Goal: Communication & Community: Ask a question

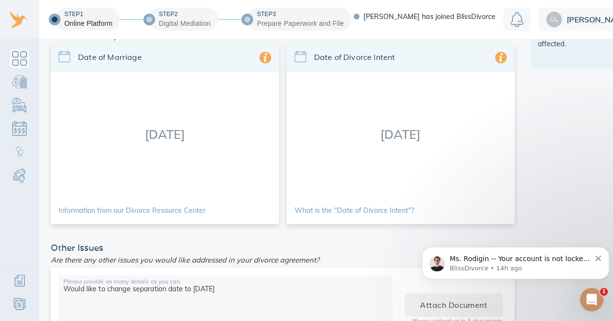
scroll to position [303, 0]
click at [418, 156] on div "[DATE]" at bounding box center [401, 135] width 228 height 126
click at [395, 209] on link "What is the "Date of Divorce Intent"?" at bounding box center [354, 211] width 119 height 7
click at [311, 67] on div "Date of Divorce Intent" at bounding box center [401, 58] width 228 height 27
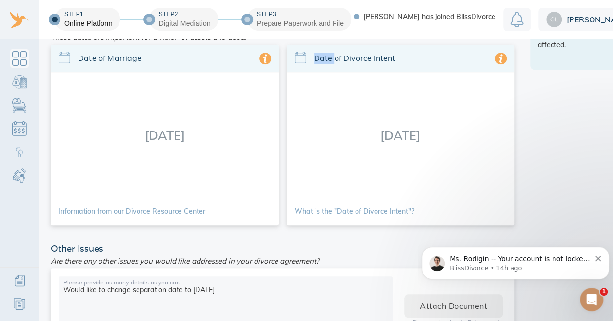
click at [311, 67] on div "Date of Divorce Intent" at bounding box center [401, 58] width 228 height 27
drag, startPoint x: 311, startPoint y: 67, endPoint x: 377, endPoint y: 138, distance: 97.0
click at [377, 138] on div "[DATE]" at bounding box center [401, 135] width 228 height 126
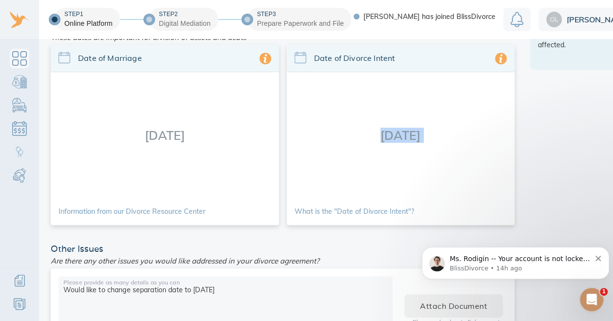
click at [377, 138] on div "[DATE]" at bounding box center [401, 135] width 228 height 126
click at [380, 213] on link "What is the "Date of Divorce Intent"?" at bounding box center [354, 211] width 119 height 7
click at [303, 58] on icon at bounding box center [301, 58] width 12 height 12
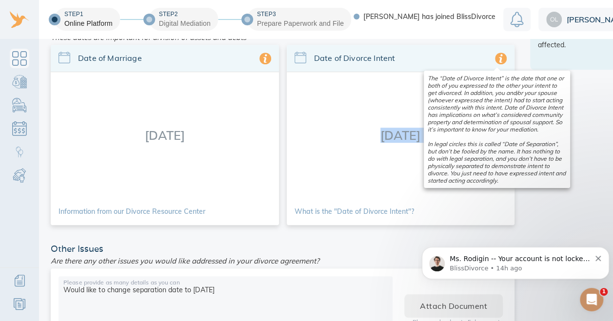
click at [498, 59] on icon at bounding box center [501, 59] width 12 height 12
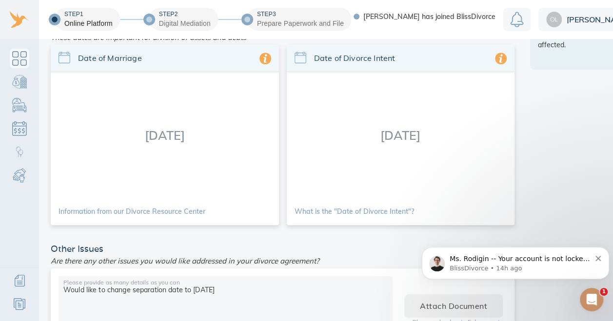
click at [420, 72] on hr at bounding box center [401, 72] width 228 height 0
click at [404, 136] on div "[DATE]" at bounding box center [401, 135] width 228 height 126
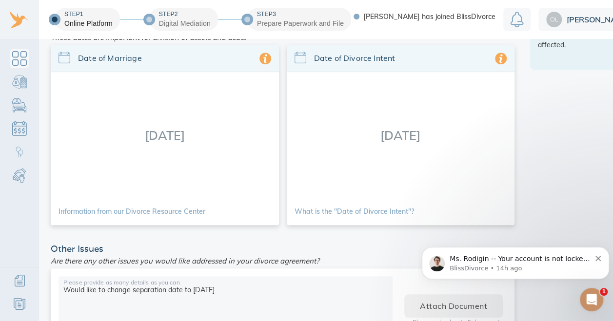
click at [576, 258] on span "Ms. Rodigin -- Your account is not locked. You should be able to make changes. …" at bounding box center [520, 278] width 140 height 47
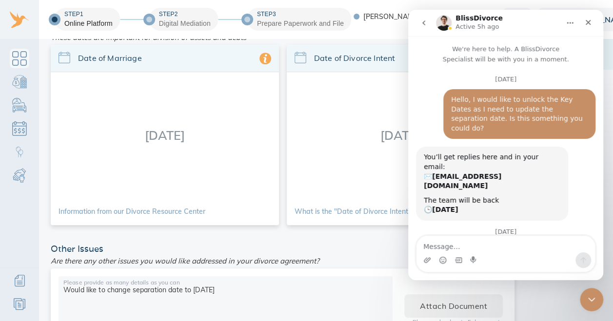
scroll to position [53, 0]
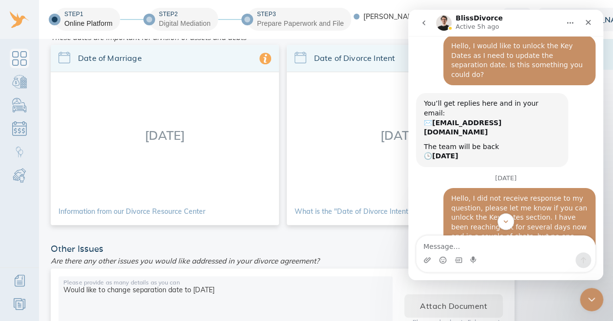
click at [508, 218] on icon "Scroll to bottom" at bounding box center [506, 222] width 8 height 8
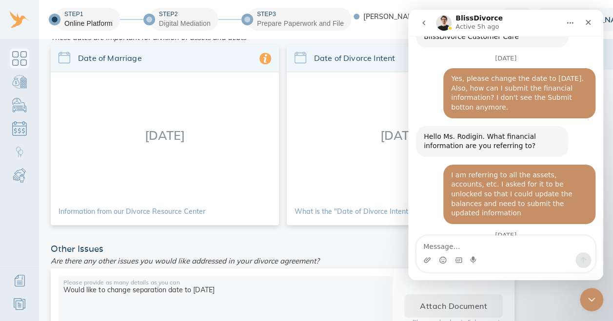
scroll to position [508, 0]
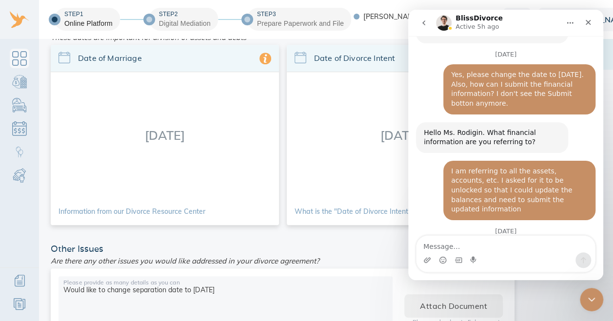
click at [497, 254] on div "Intercom messenger" at bounding box center [506, 261] width 179 height 16
click at [492, 247] on textarea "Message…" at bounding box center [506, 244] width 179 height 17
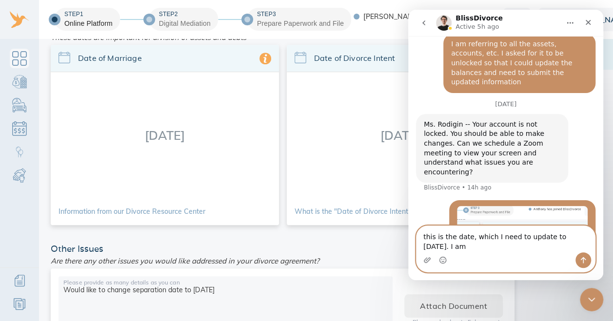
scroll to position [645, 0]
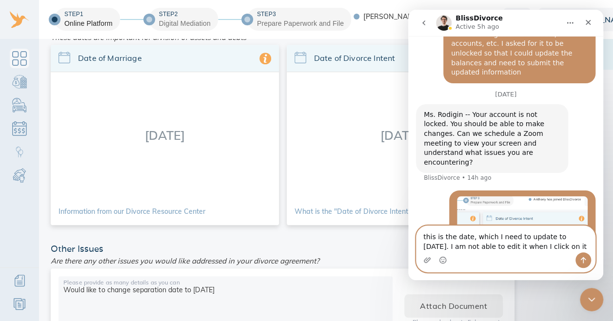
type textarea "this is the date, which I need to update to [DATE]. I am not able to edit it wh…"
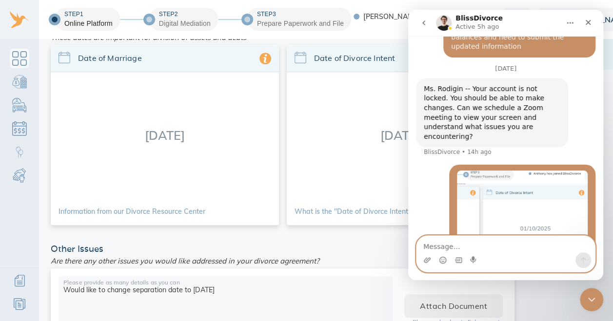
scroll to position [677, 0]
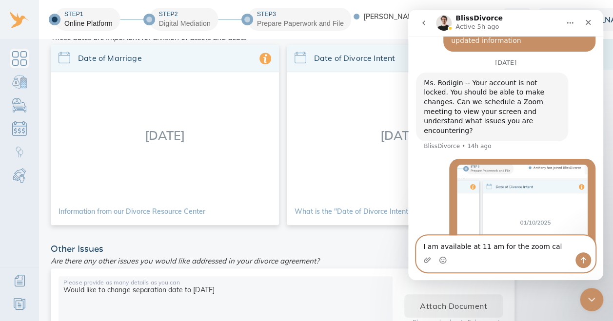
type textarea "I am available at 11 am for the zoom call"
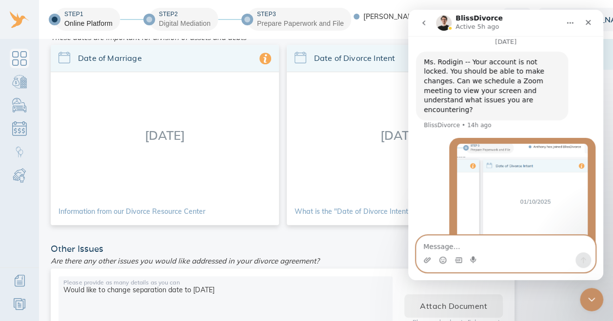
scroll to position [699, 0]
click at [385, 245] on div "Other Issues" at bounding box center [283, 249] width 472 height 9
click at [589, 296] on icon "Close Intercom Messenger" at bounding box center [592, 300] width 12 height 12
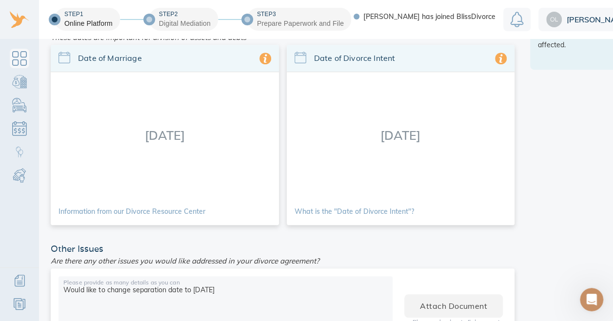
click at [169, 19] on div "Digital Mediation" at bounding box center [185, 24] width 52 height 10
click at [92, 18] on div "Step 1" at bounding box center [88, 14] width 48 height 8
click at [171, 23] on div "Digital Mediation" at bounding box center [185, 24] width 52 height 10
click at [166, 13] on div "Step 2" at bounding box center [185, 14] width 52 height 8
click at [79, 22] on div "Online Platform" at bounding box center [88, 24] width 48 height 10
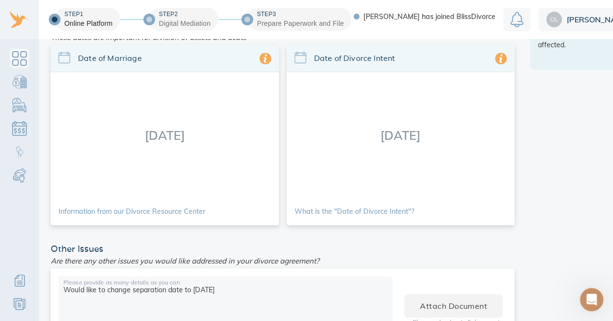
click at [71, 21] on div "Online Platform" at bounding box center [88, 24] width 48 height 10
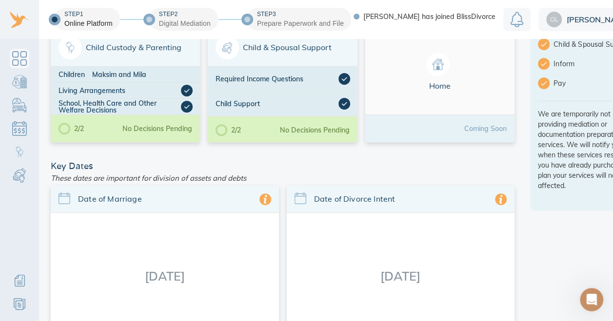
scroll to position [0, 0]
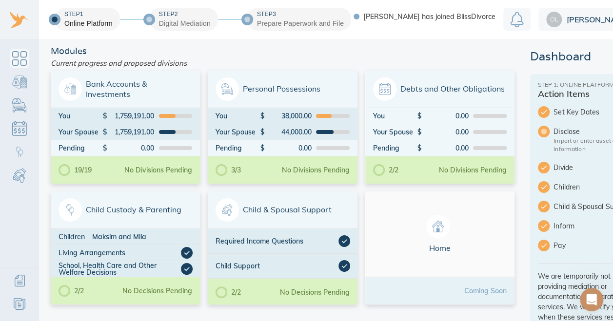
click at [542, 129] on div at bounding box center [544, 132] width 12 height 12
click at [546, 127] on li "Disclose Import or enter asset and debt information" at bounding box center [588, 140] width 101 height 36
click at [542, 129] on div at bounding box center [544, 132] width 12 height 12
click at [543, 129] on div at bounding box center [544, 132] width 12 height 12
click at [542, 113] on li "Set Key Dates" at bounding box center [588, 112] width 101 height 20
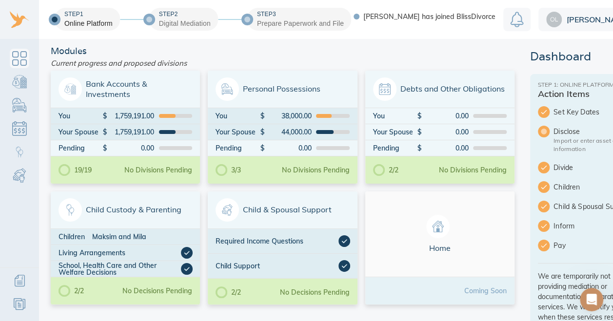
click at [540, 106] on icon at bounding box center [544, 112] width 12 height 12
click at [598, 299] on div "Open Intercom Messenger" at bounding box center [592, 300] width 32 height 32
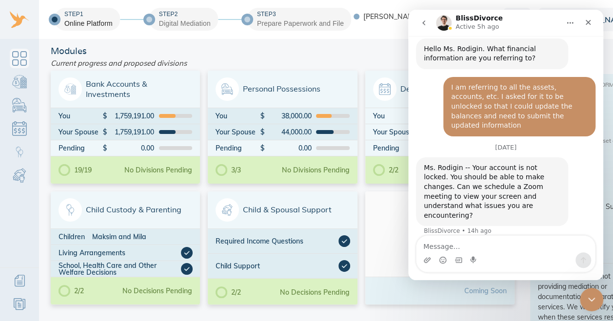
scroll to position [699, 0]
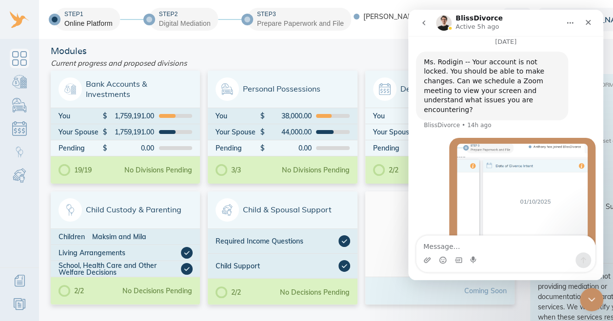
click at [553, 244] on textarea "Message…" at bounding box center [506, 244] width 179 height 17
click at [589, 21] on icon "Close" at bounding box center [588, 22] width 5 height 5
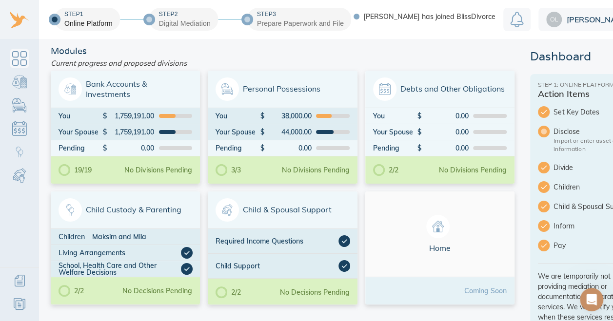
click at [578, 16] on span "[PERSON_NAME]" at bounding box center [597, 20] width 60 height 8
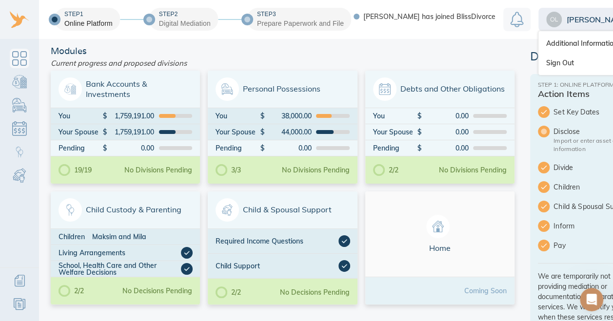
click at [567, 56] on link "Sign Out" at bounding box center [590, 63] width 104 height 20
